Goal: Task Accomplishment & Management: Complete application form

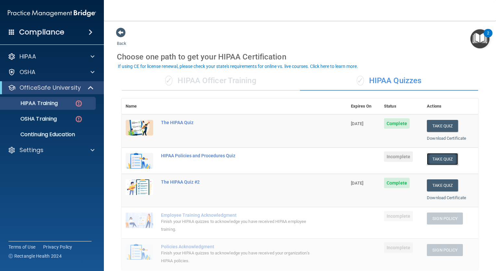
click at [430, 158] on button "Take Quiz" at bounding box center [442, 159] width 31 height 12
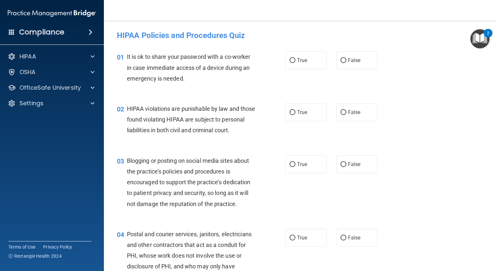
click at [265, 55] on div "01 It is ok to share your password with a co-worker in case immediate access of…" at bounding box center [201, 69] width 188 height 36
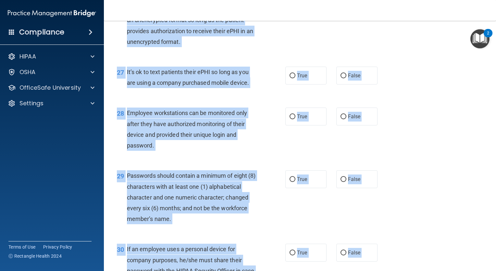
scroll to position [1660, 0]
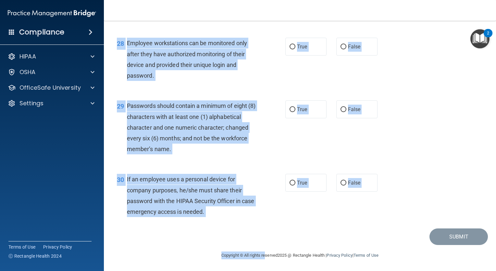
drag, startPoint x: 117, startPoint y: 56, endPoint x: 258, endPoint y: 287, distance: 270.6
click at [258, 270] on html "Compliance HIPAA Documents and Policies Report an Incident Business Associates …" at bounding box center [248, 135] width 496 height 271
copy main "01 It is ok to share your password with a co-worker in case immediate access of…"
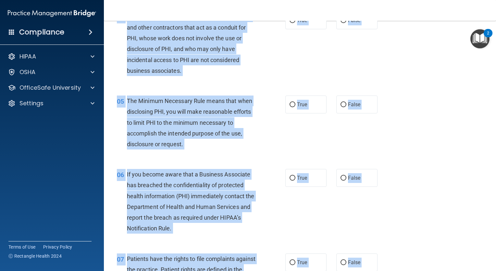
scroll to position [0, 0]
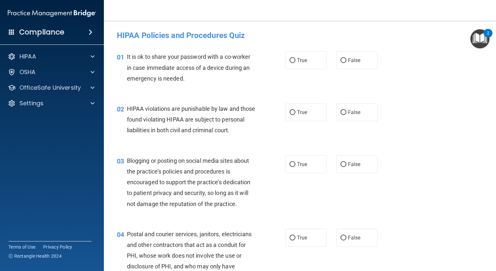
click at [348, 88] on div "01 It is ok to share your password with a co-worker in case immediate access of…" at bounding box center [300, 69] width 376 height 52
click at [340, 62] on input "False" at bounding box center [343, 60] width 6 height 5
radio input "true"
click at [289, 110] on input "True" at bounding box center [292, 112] width 6 height 5
radio input "true"
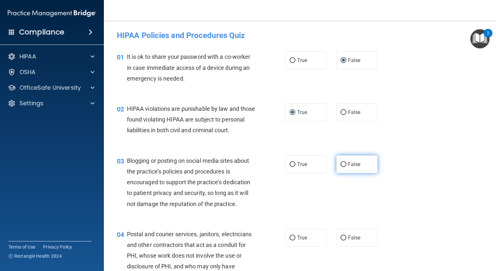
click at [345, 173] on label "False" at bounding box center [356, 164] width 41 height 18
click at [345, 167] on input "False" at bounding box center [343, 164] width 6 height 5
radio input "true"
click at [289, 240] on input "True" at bounding box center [292, 237] width 6 height 5
radio input "true"
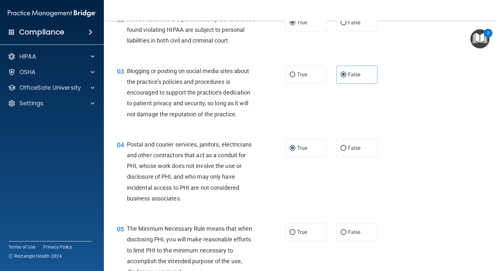
scroll to position [130, 0]
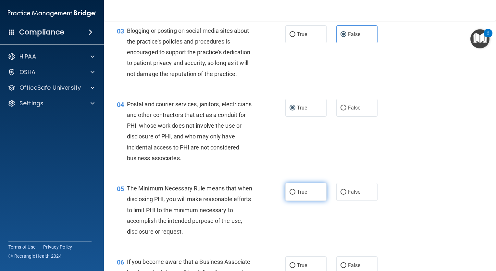
click at [291, 194] on input "True" at bounding box center [292, 191] width 6 height 5
radio input "true"
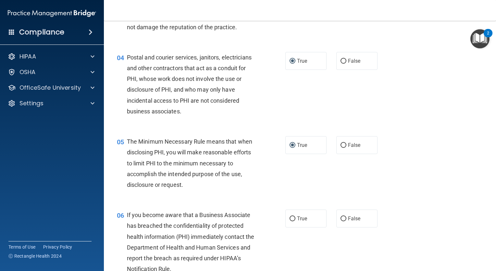
scroll to position [260, 0]
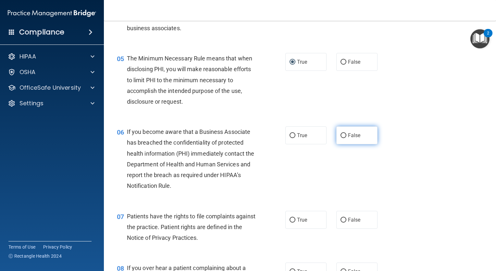
click at [340, 144] on label "False" at bounding box center [356, 135] width 41 height 18
click at [340, 138] on input "False" at bounding box center [343, 135] width 6 height 5
radio input "true"
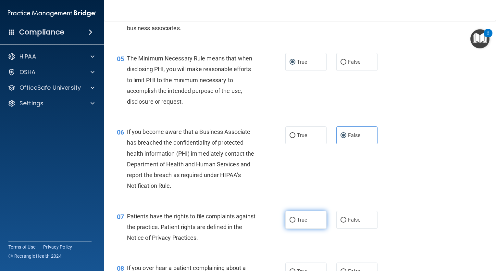
click at [289, 226] on label "True" at bounding box center [305, 220] width 41 height 18
click at [289, 222] on input "True" at bounding box center [292, 219] width 6 height 5
radio input "true"
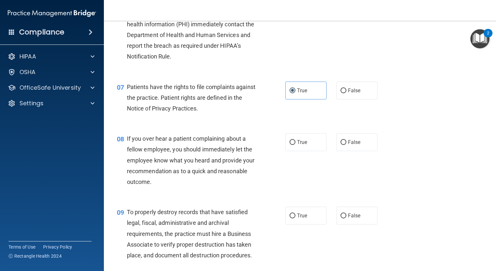
scroll to position [389, 0]
click at [338, 150] on label "False" at bounding box center [356, 141] width 41 height 18
click at [337, 150] on label "False" at bounding box center [356, 141] width 41 height 18
click at [340, 144] on input "False" at bounding box center [343, 141] width 6 height 5
radio input "true"
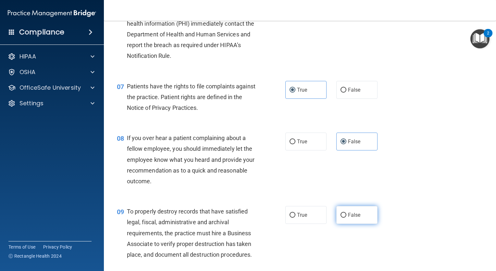
click at [341, 217] on input "False" at bounding box center [343, 214] width 6 height 5
radio input "true"
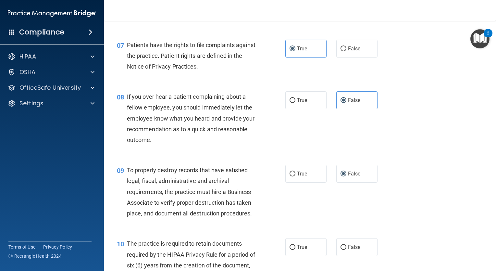
scroll to position [519, 0]
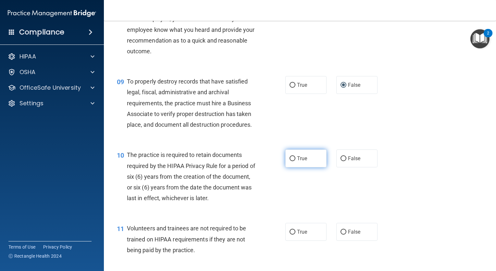
click at [289, 161] on input "True" at bounding box center [292, 158] width 6 height 5
radio input "true"
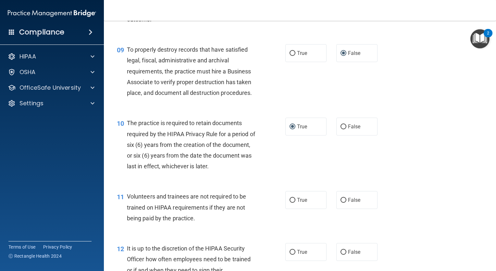
scroll to position [616, 0]
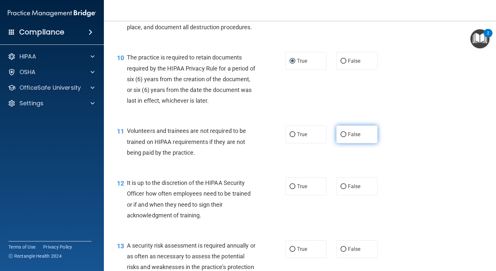
click at [339, 139] on label "False" at bounding box center [356, 134] width 41 height 18
click at [340, 137] on input "False" at bounding box center [343, 134] width 6 height 5
radio input "true"
click at [340, 137] on input "False" at bounding box center [343, 134] width 6 height 5
click at [340, 189] on input "False" at bounding box center [343, 186] width 6 height 5
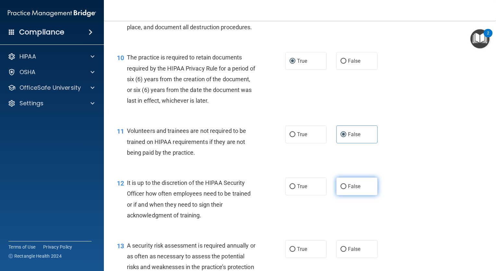
radio input "true"
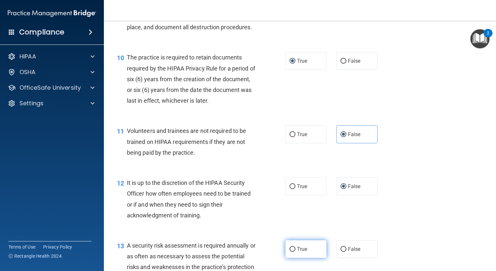
click at [290, 251] on input "True" at bounding box center [292, 249] width 6 height 5
radio input "true"
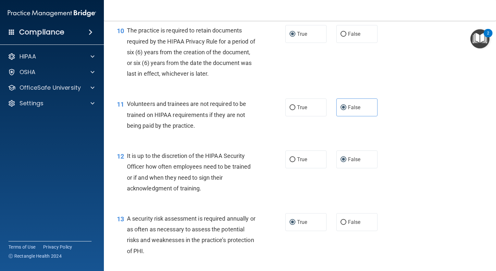
scroll to position [681, 0]
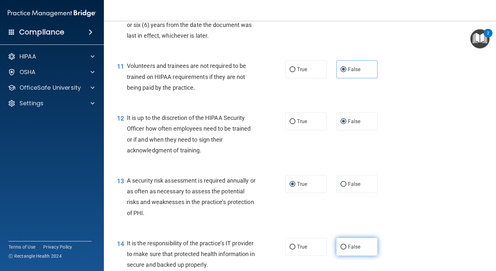
click at [340, 249] on input "False" at bounding box center [343, 246] width 6 height 5
radio input "true"
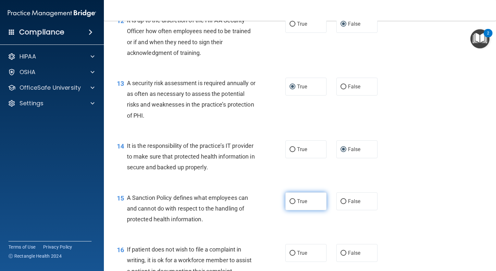
click at [293, 210] on label "True" at bounding box center [305, 201] width 41 height 18
click at [293, 204] on input "True" at bounding box center [292, 201] width 6 height 5
radio input "true"
click at [291, 255] on input "True" at bounding box center [292, 252] width 6 height 5
radio input "true"
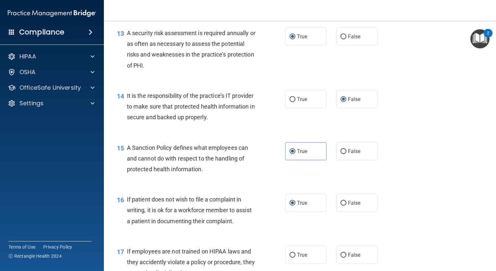
scroll to position [876, 0]
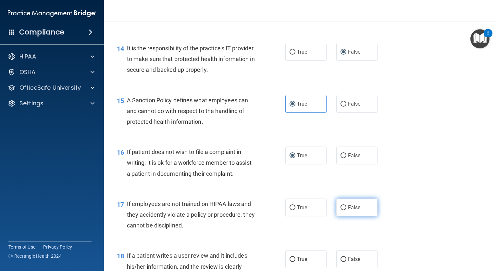
click at [340, 210] on input "False" at bounding box center [343, 207] width 6 height 5
radio input "true"
click at [340, 261] on input "False" at bounding box center [343, 259] width 6 height 5
radio input "true"
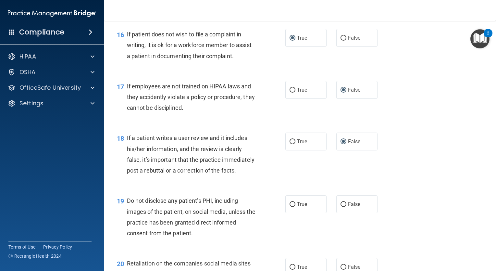
scroll to position [1006, 0]
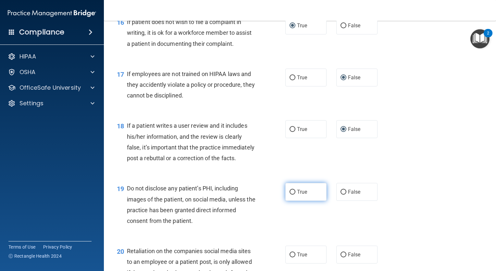
click at [293, 200] on label "True" at bounding box center [305, 192] width 41 height 18
click at [293, 194] on input "True" at bounding box center [292, 191] width 6 height 5
radio input "true"
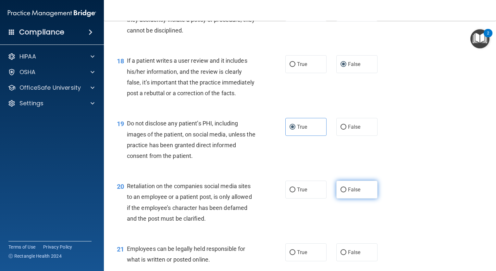
click at [336, 198] on label "False" at bounding box center [356, 189] width 41 height 18
click at [340, 192] on input "False" at bounding box center [343, 189] width 6 height 5
radio input "true"
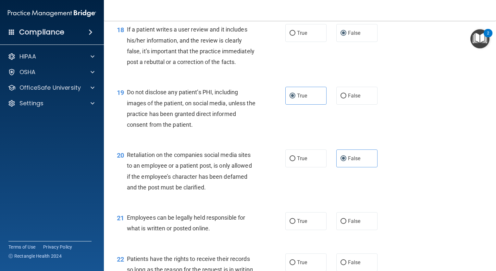
scroll to position [1168, 0]
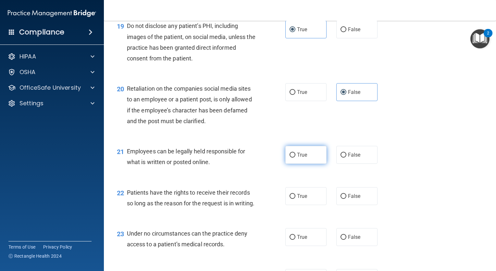
click at [291, 157] on input "True" at bounding box center [292, 154] width 6 height 5
radio input "true"
click at [337, 205] on label "False" at bounding box center [356, 196] width 41 height 18
click at [340, 199] on input "False" at bounding box center [343, 196] width 6 height 5
radio input "true"
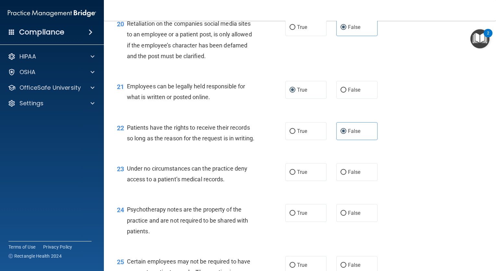
scroll to position [1265, 0]
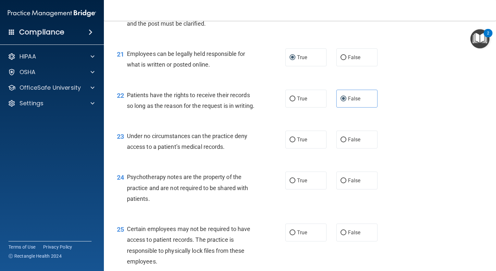
drag, startPoint x: 336, startPoint y: 171, endPoint x: 332, endPoint y: 177, distance: 8.0
click at [337, 148] on label "False" at bounding box center [356, 139] width 41 height 18
click at [340, 142] on input "False" at bounding box center [343, 139] width 6 height 5
radio input "true"
click at [291, 183] on input "True" at bounding box center [292, 180] width 6 height 5
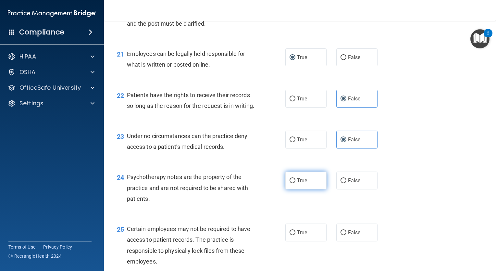
radio input "true"
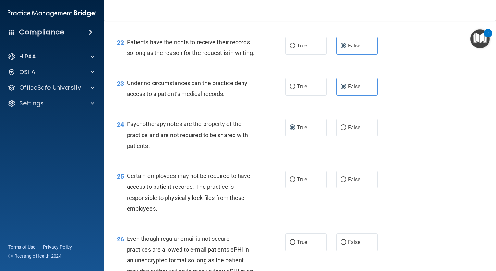
scroll to position [1330, 0]
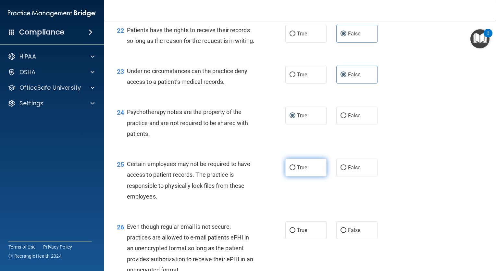
click at [292, 176] on label "True" at bounding box center [305, 167] width 41 height 18
click at [292, 170] on input "True" at bounding box center [292, 167] width 6 height 5
radio input "true"
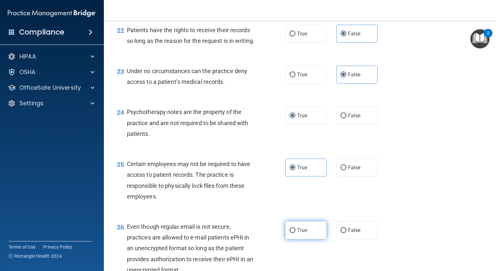
click at [293, 239] on label "True" at bounding box center [305, 230] width 41 height 18
click at [293, 233] on input "True" at bounding box center [292, 230] width 6 height 5
radio input "true"
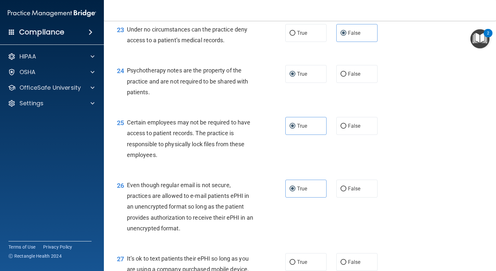
scroll to position [1427, 0]
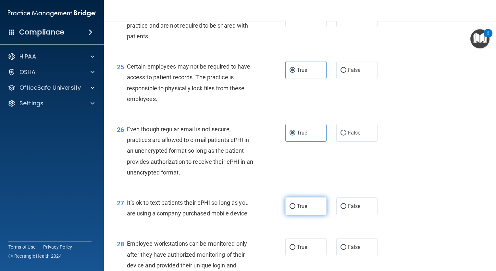
click at [294, 215] on label "True" at bounding box center [305, 206] width 41 height 18
click at [294, 209] on input "True" at bounding box center [292, 206] width 6 height 5
radio input "true"
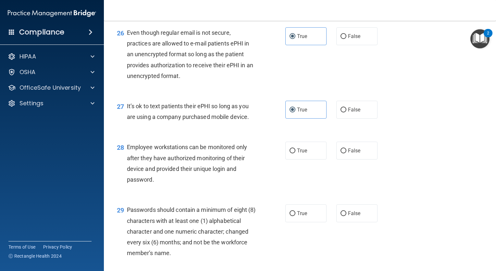
scroll to position [1525, 0]
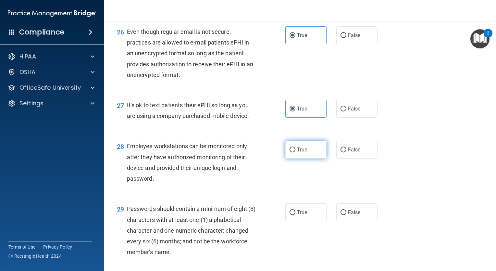
click at [289, 152] on input "True" at bounding box center [292, 149] width 6 height 5
radio input "true"
click at [339, 221] on label "False" at bounding box center [356, 212] width 41 height 18
click at [340, 215] on input "False" at bounding box center [343, 212] width 6 height 5
radio input "true"
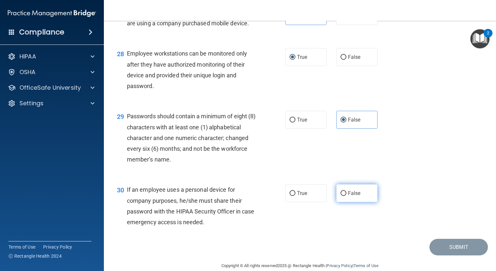
scroll to position [1622, 0]
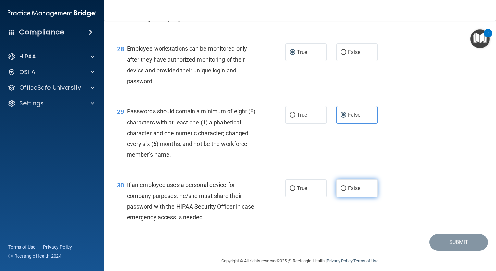
click at [340, 191] on input "False" at bounding box center [343, 188] width 6 height 5
radio input "true"
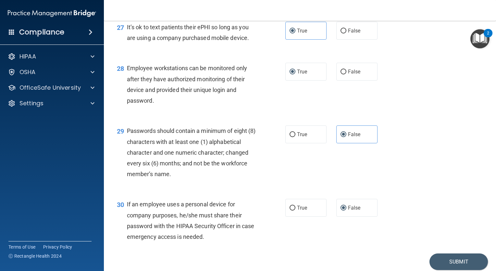
scroll to position [1595, 0]
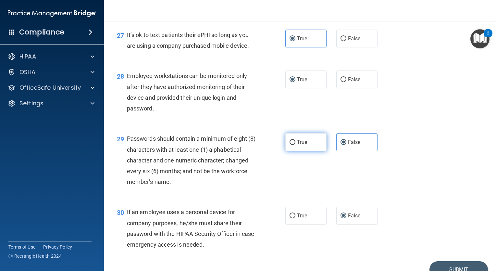
click at [291, 145] on input "True" at bounding box center [292, 142] width 6 height 5
radio input "true"
radio input "false"
click at [341, 82] on input "False" at bounding box center [343, 79] width 6 height 5
radio input "true"
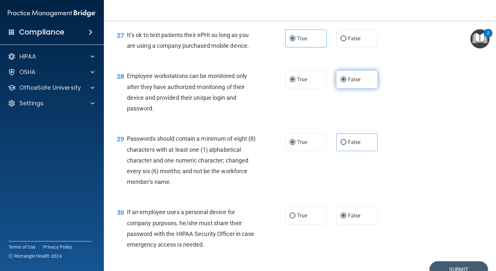
radio input "false"
click at [340, 47] on label "False" at bounding box center [356, 39] width 41 height 18
click at [340, 41] on input "False" at bounding box center [343, 38] width 6 height 5
radio input "true"
radio input "false"
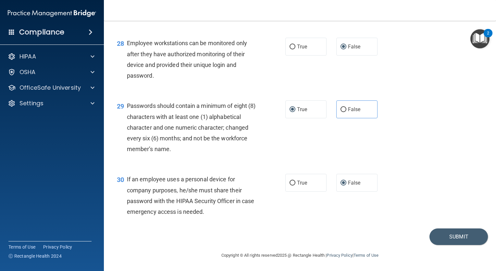
scroll to position [1660, 0]
click at [461, 233] on button "Submit" at bounding box center [458, 236] width 58 height 17
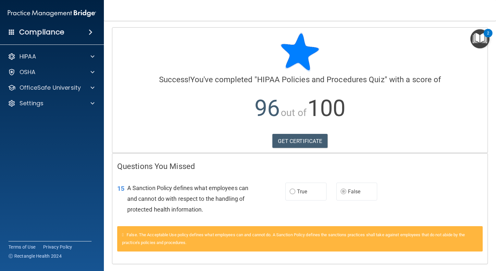
click at [484, 40] on img "Open Resource Center, 2 new notifications" at bounding box center [479, 38] width 19 height 19
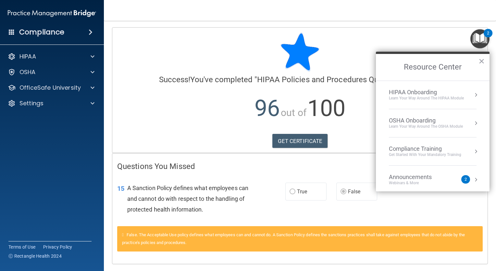
click at [419, 93] on div "HIPAA Onboarding" at bounding box center [426, 92] width 75 height 7
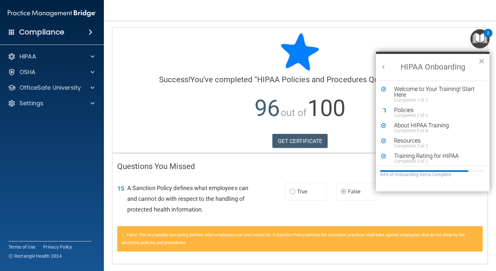
click at [482, 59] on button "×" at bounding box center [481, 61] width 6 height 10
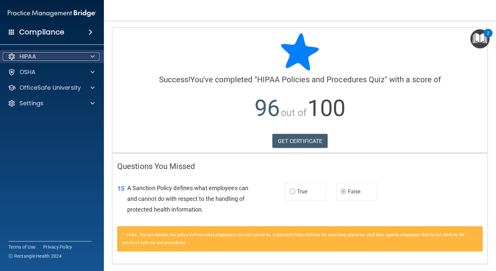
click at [39, 59] on div "HIPAA" at bounding box center [43, 57] width 80 height 8
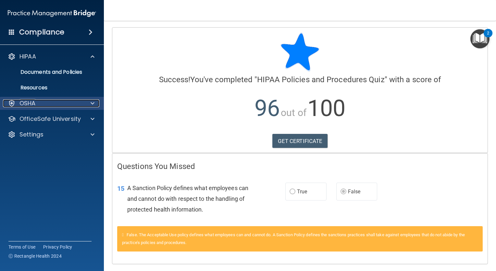
click at [40, 101] on div "OSHA" at bounding box center [43, 103] width 80 height 8
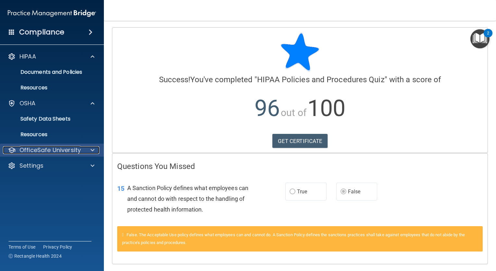
click at [40, 153] on p "OfficeSafe University" at bounding box center [49, 150] width 61 height 8
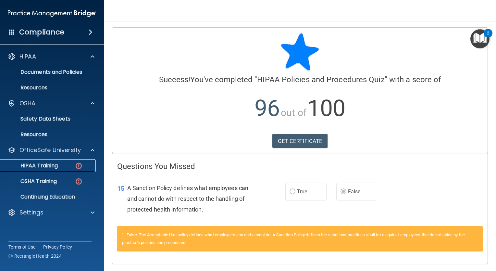
click at [47, 163] on p "HIPAA Training" at bounding box center [31, 165] width 54 height 6
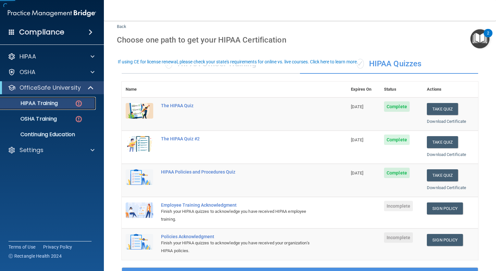
scroll to position [32, 0]
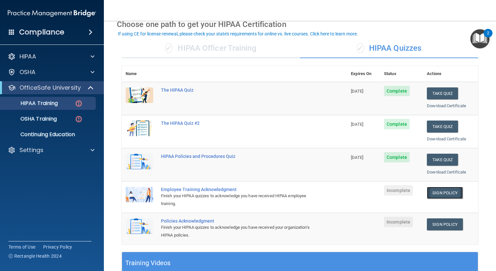
click at [432, 192] on link "Sign Policy" at bounding box center [445, 193] width 36 height 12
click at [442, 222] on link "Sign Policy" at bounding box center [445, 224] width 36 height 12
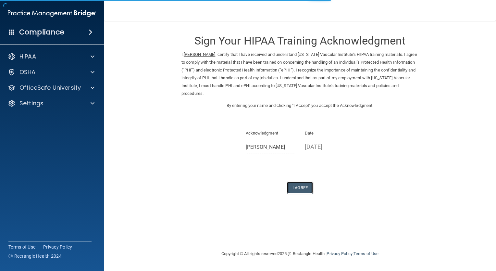
click at [289, 181] on button "I Agree" at bounding box center [300, 187] width 26 height 12
click at [302, 181] on button "I Agree" at bounding box center [300, 187] width 26 height 12
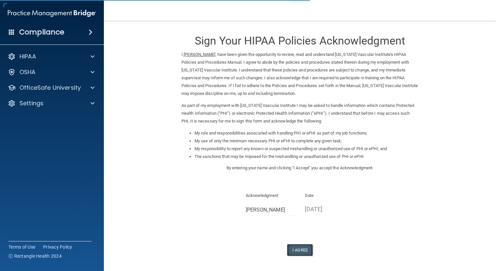
click at [295, 248] on button "I Agree" at bounding box center [300, 250] width 26 height 12
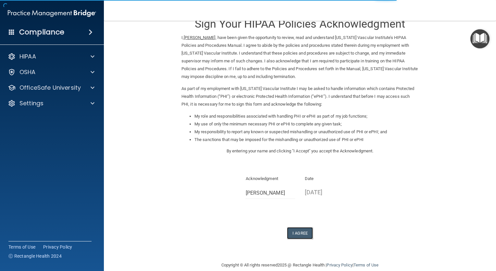
scroll to position [26, 0]
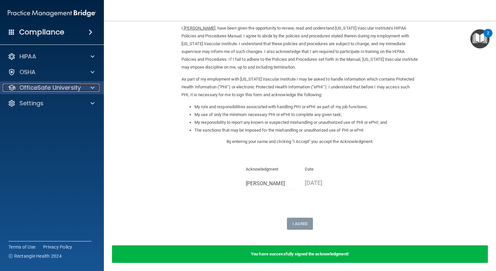
click at [30, 90] on p "OfficeSafe University" at bounding box center [49, 88] width 61 height 8
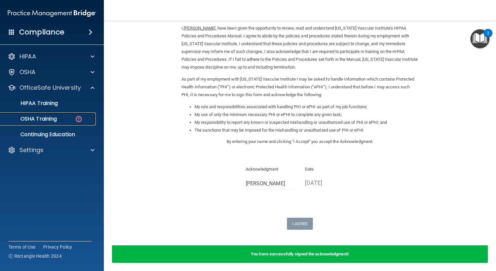
click at [47, 120] on p "OSHA Training" at bounding box center [30, 118] width 53 height 6
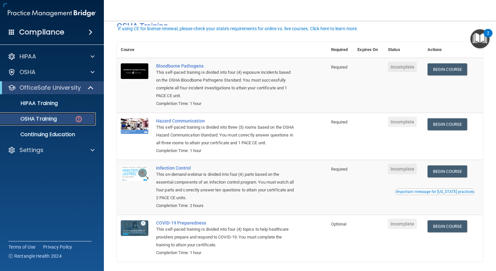
scroll to position [41, 0]
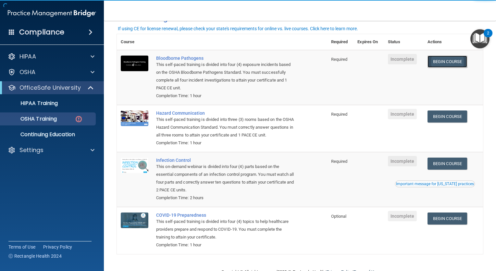
click at [442, 60] on link "Begin Course" at bounding box center [447, 61] width 40 height 12
